Goal: Task Accomplishment & Management: Complete application form

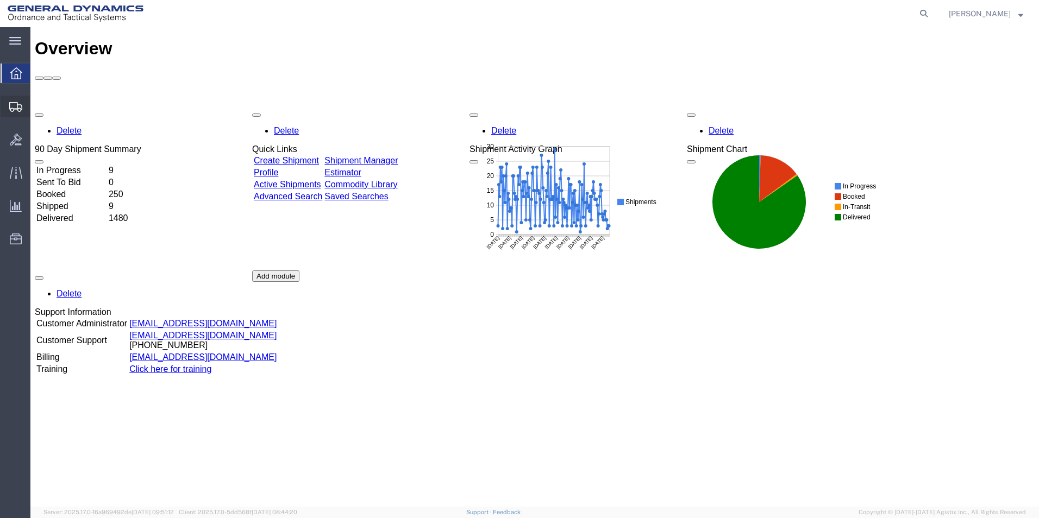
click at [0, 0] on span "Create Shipment" at bounding box center [0, 0] width 0 height 0
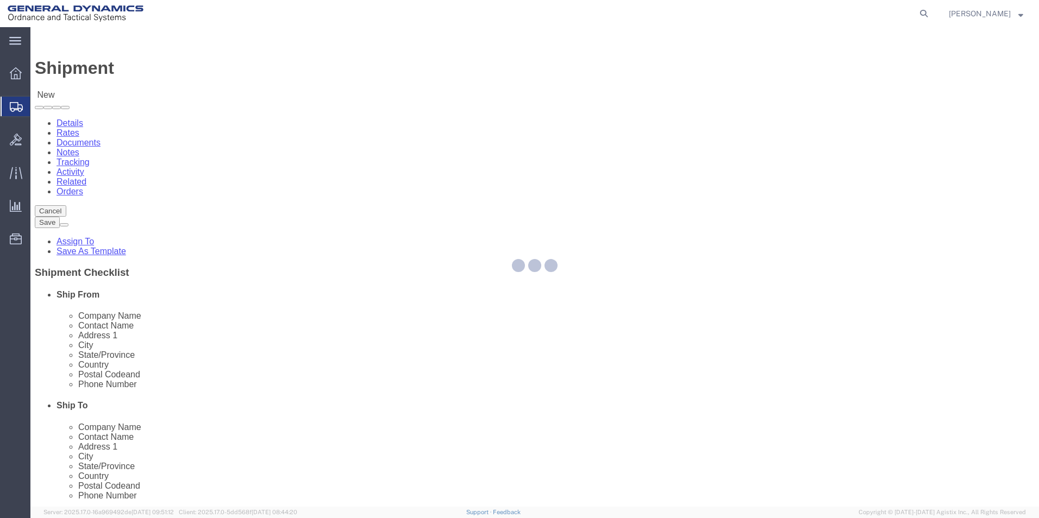
select select
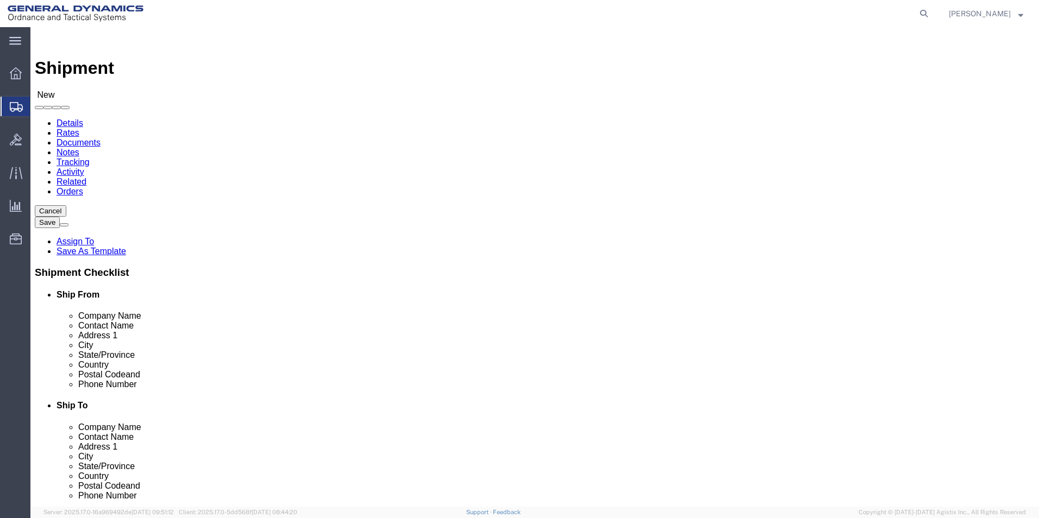
select select "MYPROFILE"
select select "PA"
click input "text"
type input "[DEMOGRAPHIC_DATA] ARMY JPEO A&A"
click input "text"
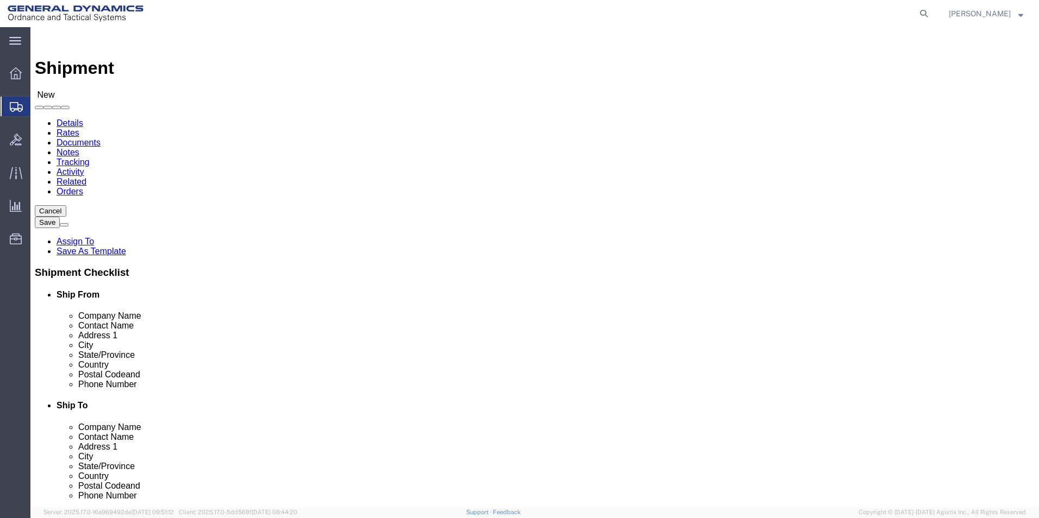
type input "[PERSON_NAME]"
click input "text"
type input "SFAE-AA-CAS, Building 162N"
click input "text"
type input "Picatinny Arsenal"
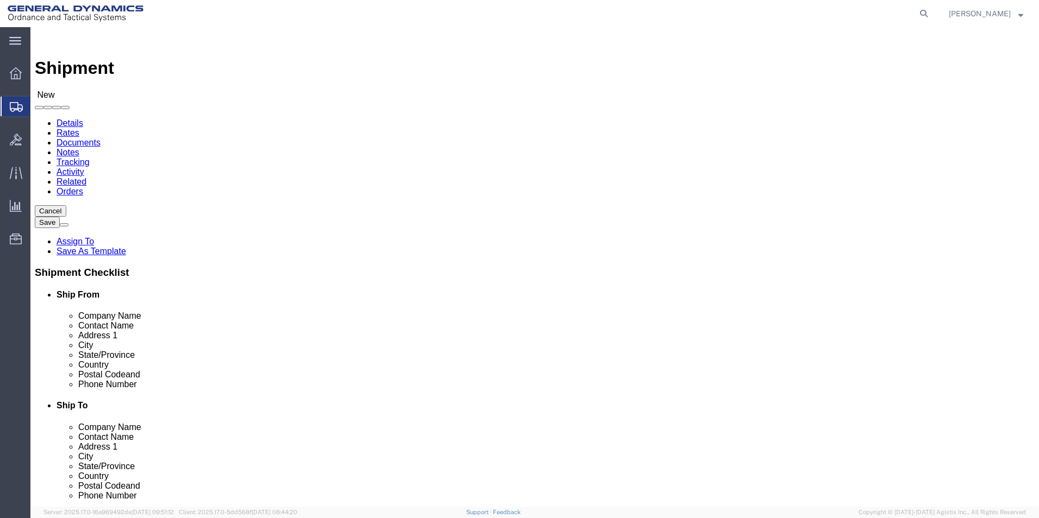
click div "Location My Profile Location GD-OTS [GEOGRAPHIC_DATA] (Commerce) GD-OTS [GEOGRA…"
click input "Postal Code"
type input "07806-5000"
click input "text"
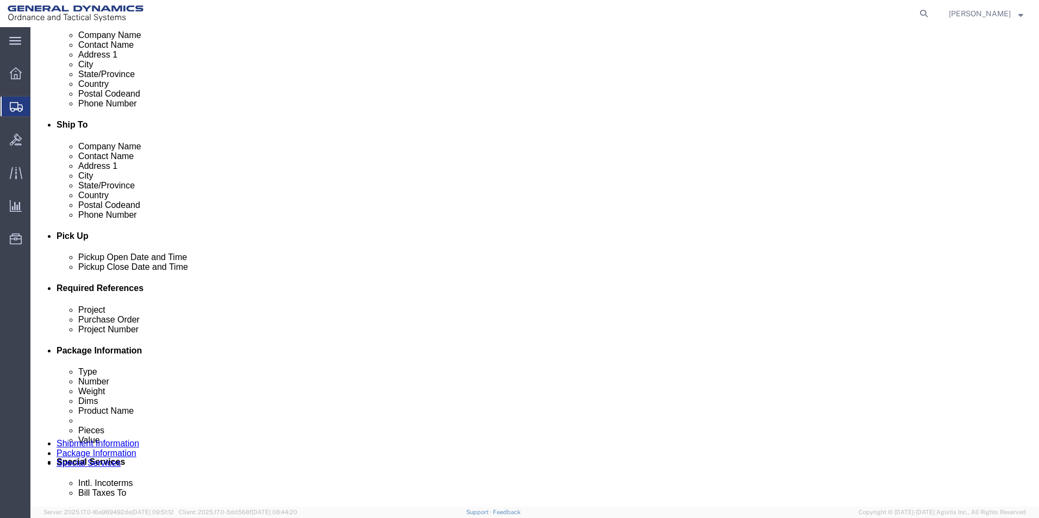
scroll to position [284, 0]
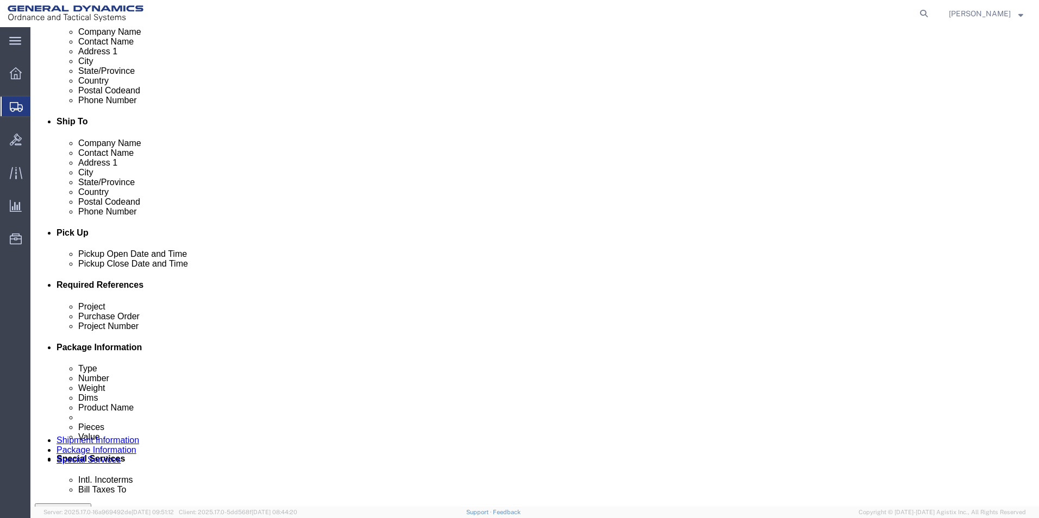
type input "[PHONE_NUMBER]"
click div "[DATE] 10:00 AM"
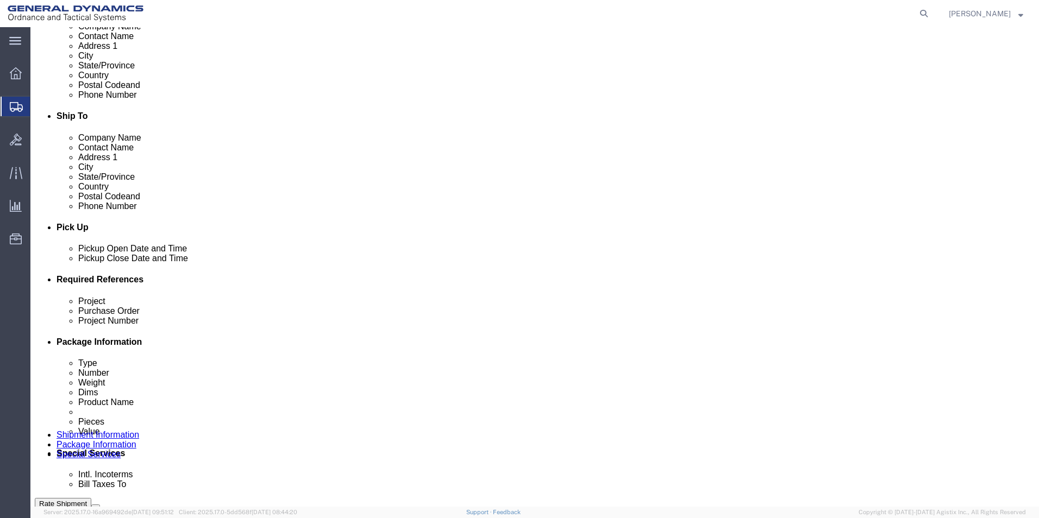
type input "1:00 PM"
click button "Apply"
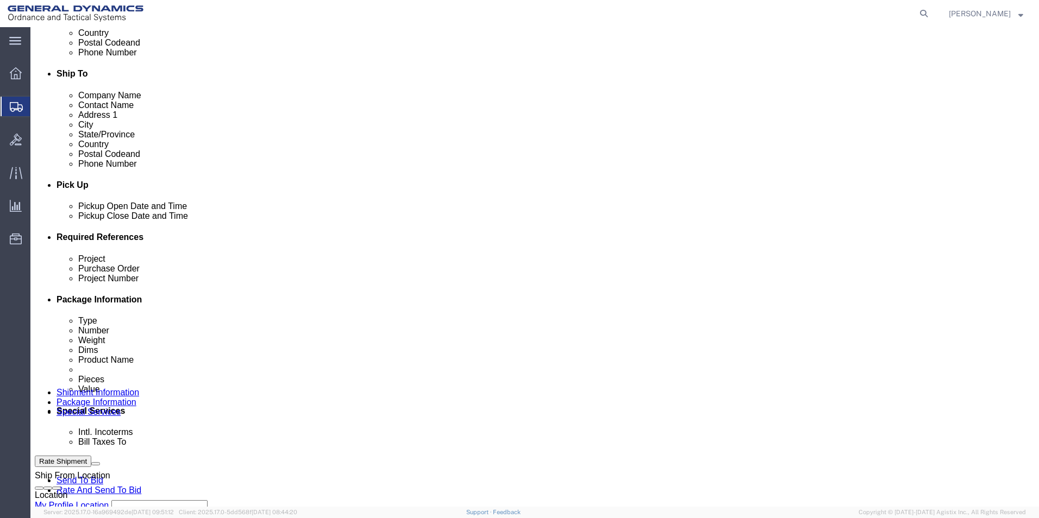
scroll to position [348, 0]
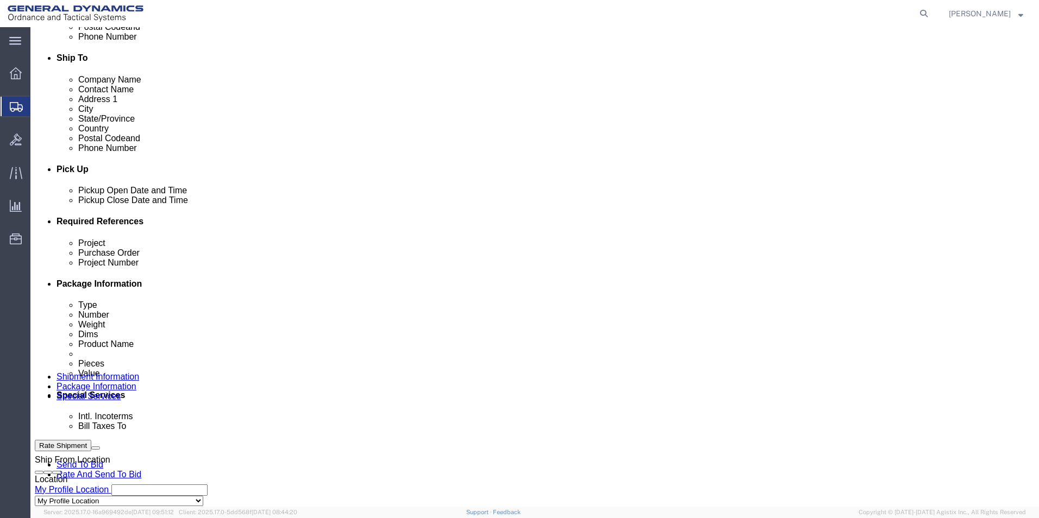
click input "text"
type input "T"
click input "text"
type input "Test"
drag, startPoint x: 663, startPoint y: 321, endPoint x: 652, endPoint y: 330, distance: 14.6
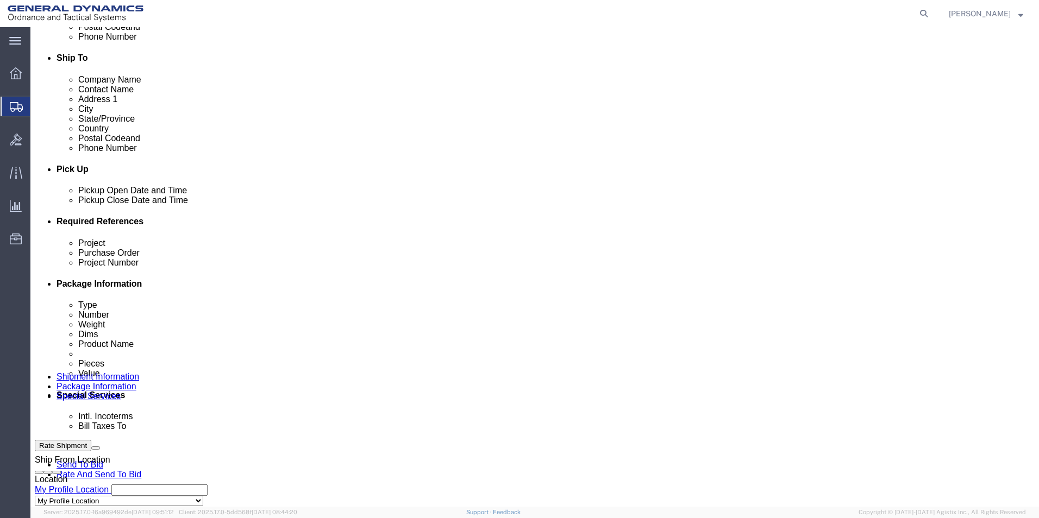
click input "text"
type input "08182025"
drag, startPoint x: 407, startPoint y: 322, endPoint x: 410, endPoint y: 296, distance: 26.8
click input "text"
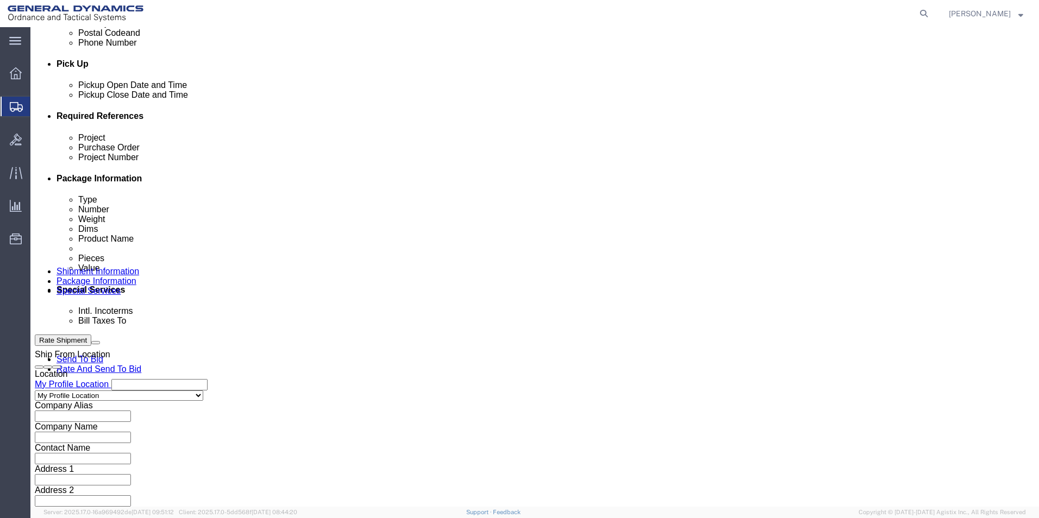
type input "N/A"
click button "Continue"
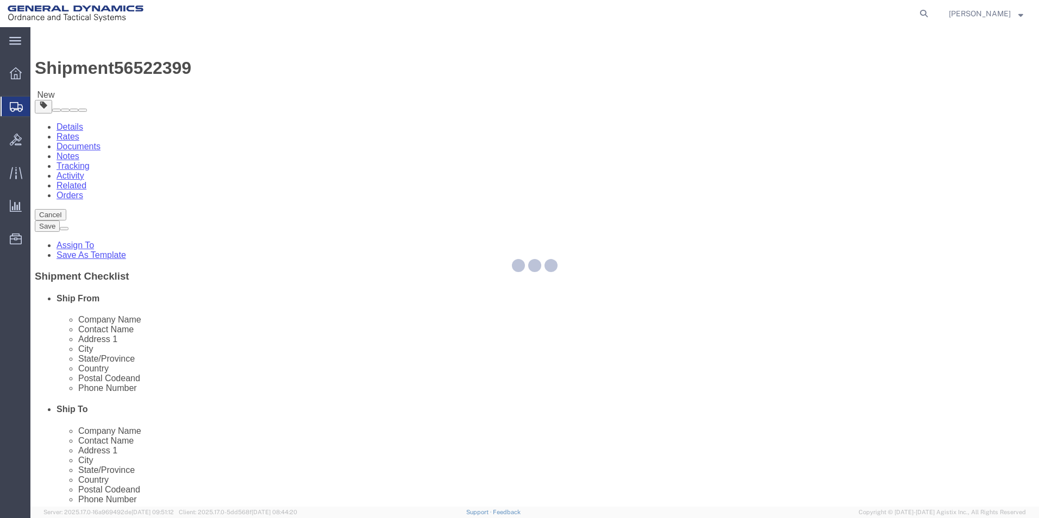
select select "CBOX"
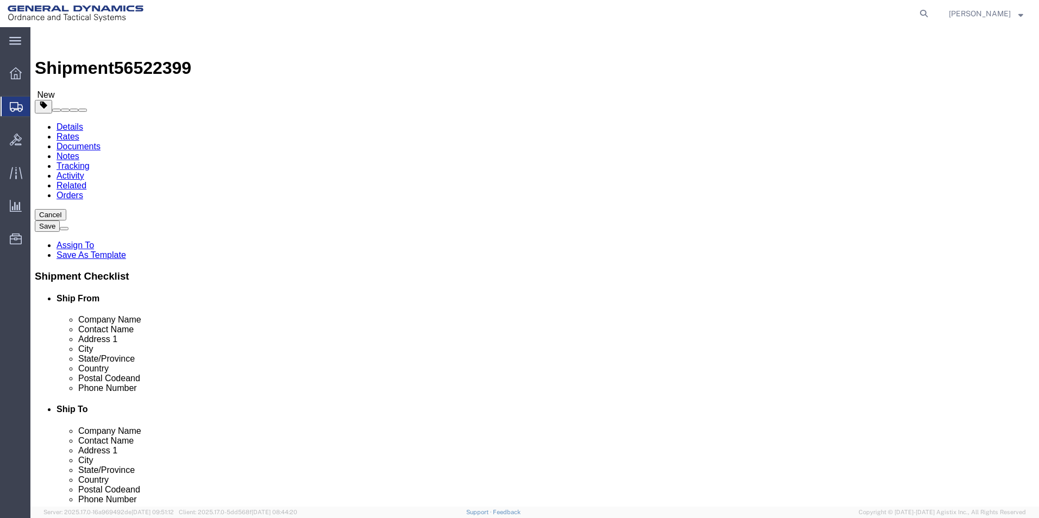
drag, startPoint x: 158, startPoint y: 232, endPoint x: 134, endPoint y: 236, distance: 24.9
click div "Dimensions Length x Width x Height Select cm ft in"
type input "21.00"
click input "text"
type input "21.00"
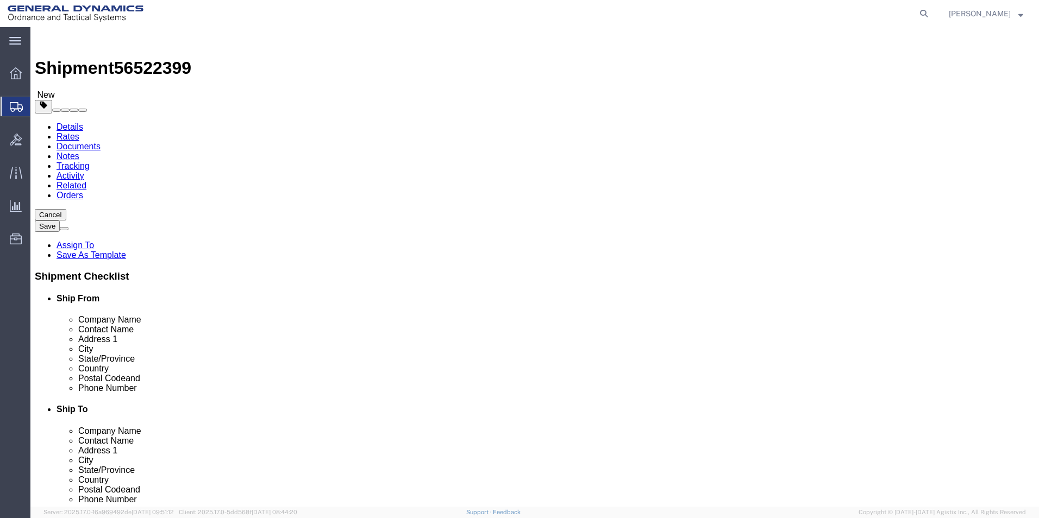
click input "text"
type input "9.00"
drag, startPoint x: 171, startPoint y: 251, endPoint x: 106, endPoint y: 262, distance: 66.1
click div "Package Type Select Bale(s) Basket(s) Bolt(s) Bottle(s) Buckets Bulk Bundle(s) …"
type input "49.00"
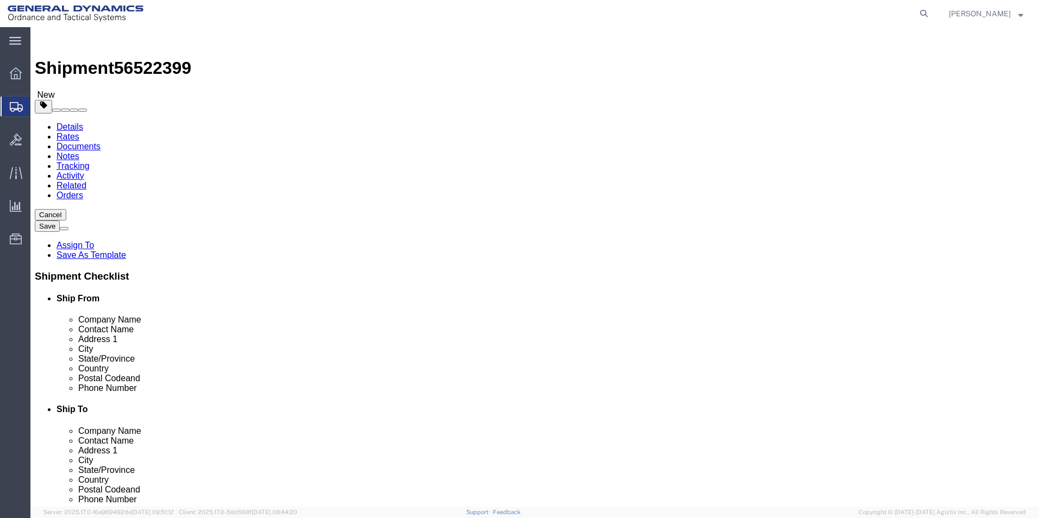
click link "Add Content"
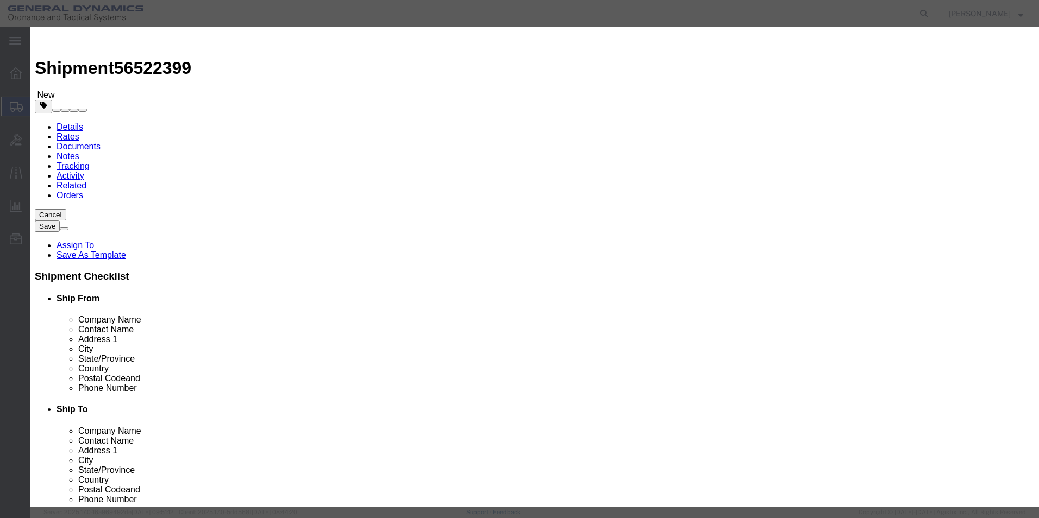
click input "text"
type input "B"
type input "Metal Parts"
click textarea
type textarea "Metal Parts"
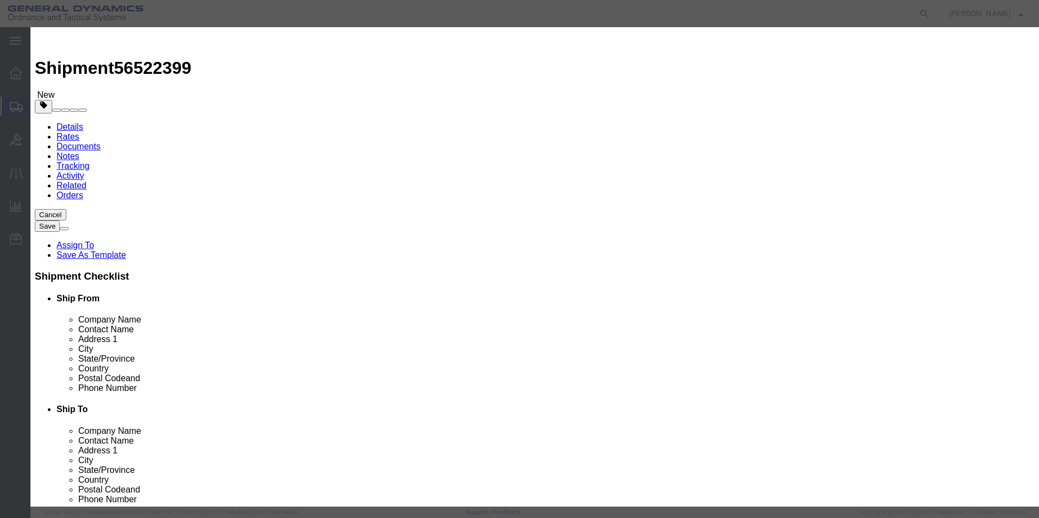
drag, startPoint x: 347, startPoint y: 103, endPoint x: 304, endPoint y: 104, distance: 43.5
click div "Pieces 0 Select Bag Barrels 100Board Feet Bottle Box Blister Pack Carats Can Ca…"
type input "2"
click input "text"
type input "100.00"
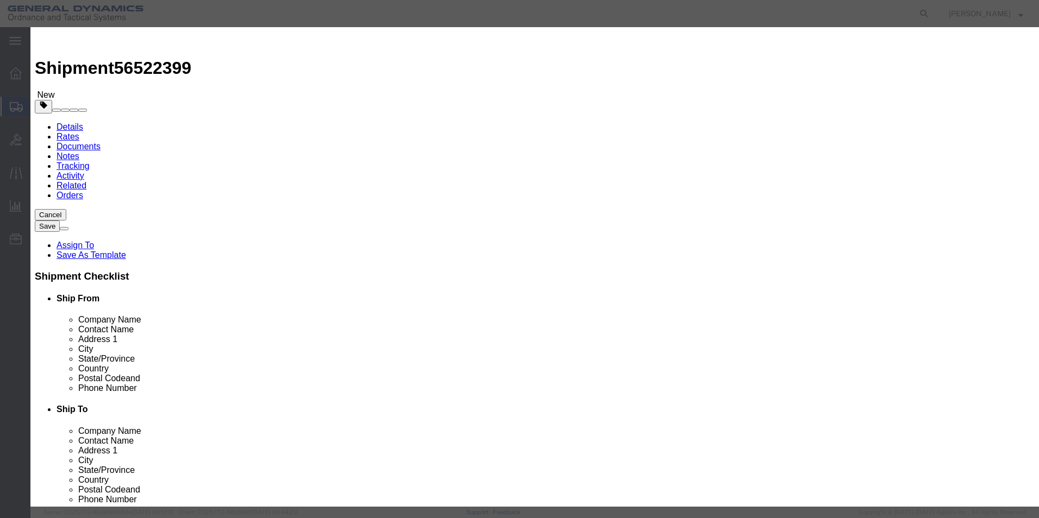
click select "Select 50 55 60 65 70 85 92.5 100 125 175 250 300 400"
select select "50"
click select "Select 50 55 60 65 70 85 92.5 100 125 175 250 300 400"
click button "Save & Close"
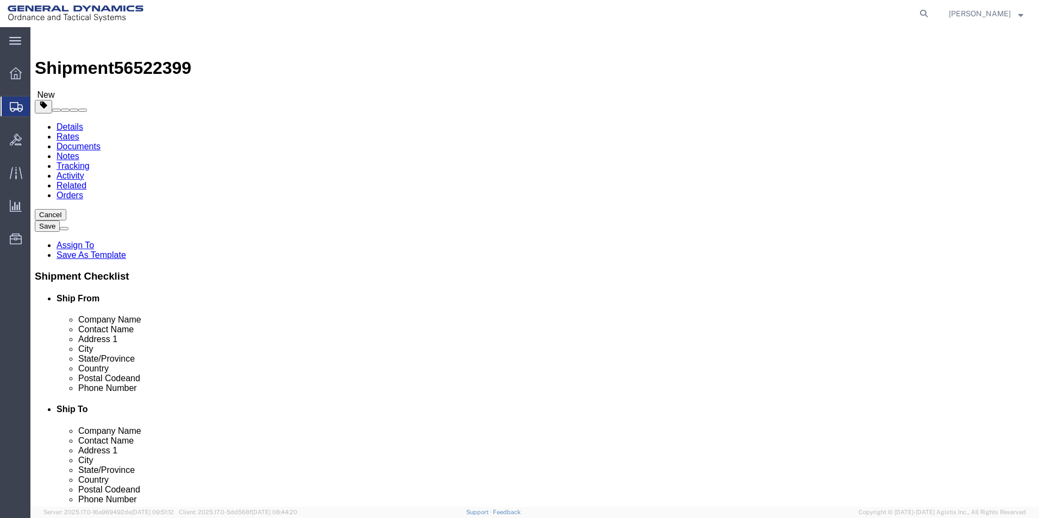
click button "Continue"
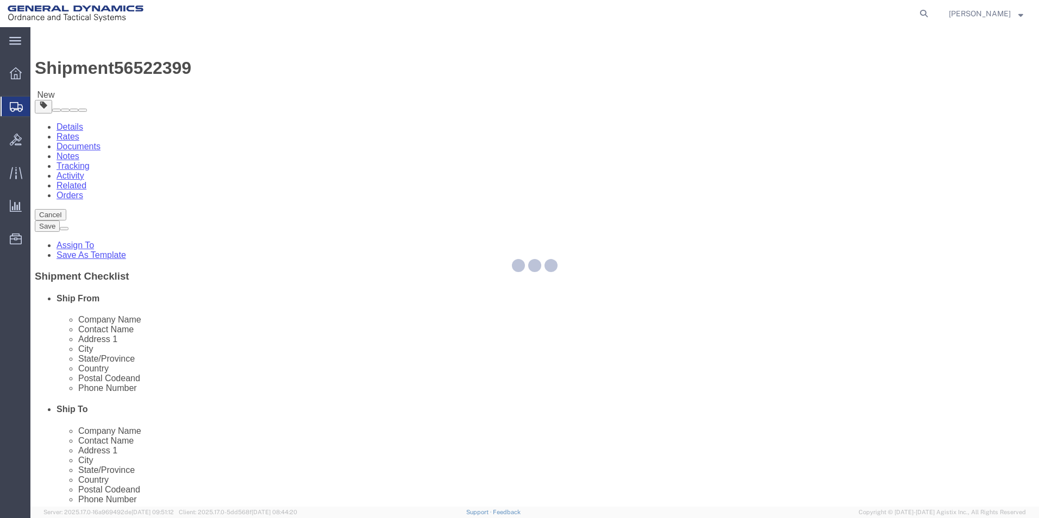
select select
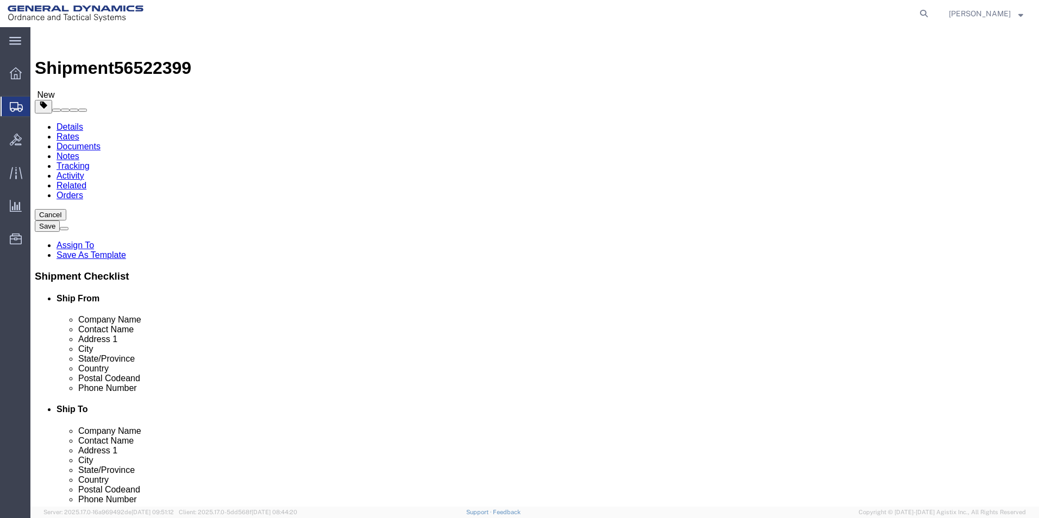
click button "Rate Shipment"
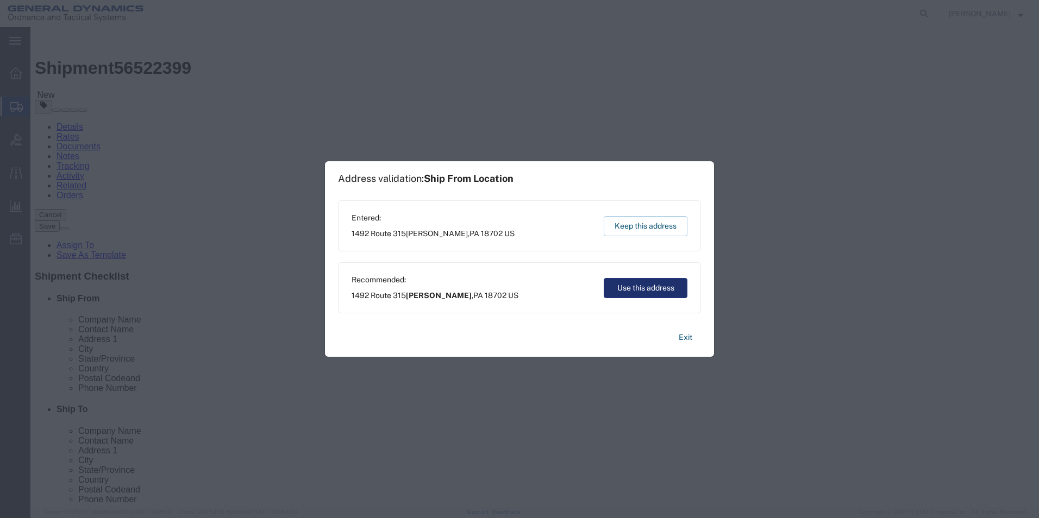
click at [640, 287] on button "Use this address" at bounding box center [646, 288] width 84 height 20
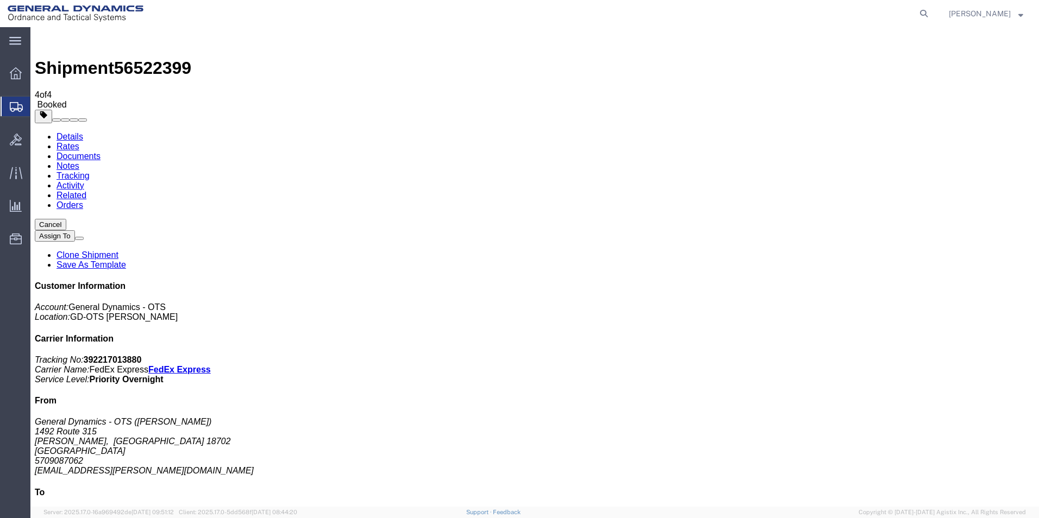
click at [67, 132] on link "Details" at bounding box center [70, 136] width 27 height 9
click link "Schedule pickup request"
